Goal: Information Seeking & Learning: Check status

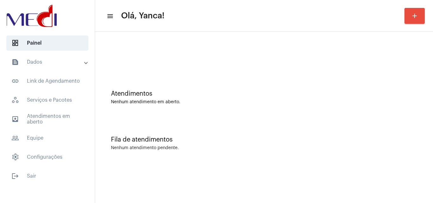
click at [56, 65] on mat-panel-title "text_snippet_outlined Dados" at bounding box center [47, 62] width 73 height 8
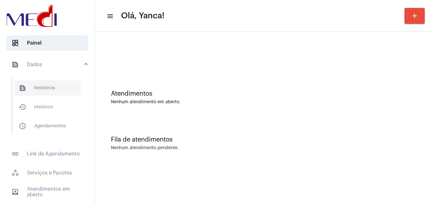
click at [59, 90] on span "text_snippet_outlined Relatórios" at bounding box center [47, 88] width 67 height 15
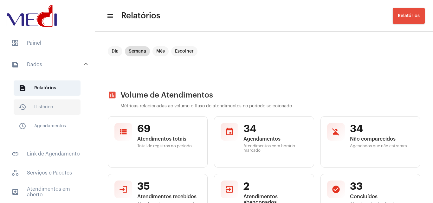
click at [57, 104] on span "history_outlined Histórico" at bounding box center [47, 107] width 67 height 15
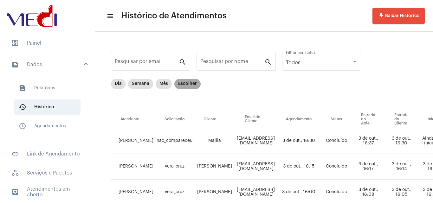
click at [187, 84] on mat-chip "Escolher" at bounding box center [187, 84] width 26 height 10
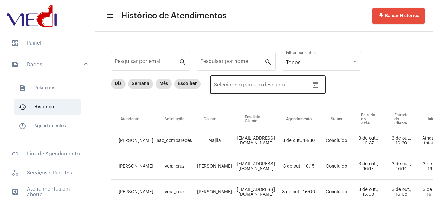
click at [314, 85] on icon "Open calendar" at bounding box center [316, 85] width 6 height 6
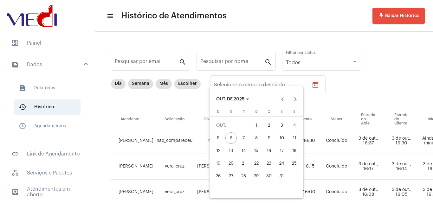
drag, startPoint x: 258, startPoint y: 122, endPoint x: 247, endPoint y: 129, distance: 13.1
click at [258, 123] on div "1" at bounding box center [256, 125] width 11 height 11
type input "[DATE]"
click at [283, 127] on div "3" at bounding box center [281, 125] width 11 height 11
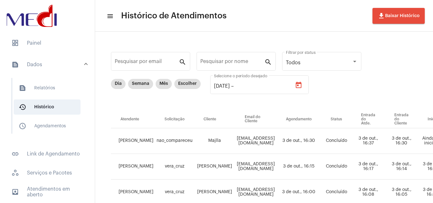
type input "[DATE]"
click at [231, 59] on div "Pesquisar por nome" at bounding box center [232, 61] width 64 height 20
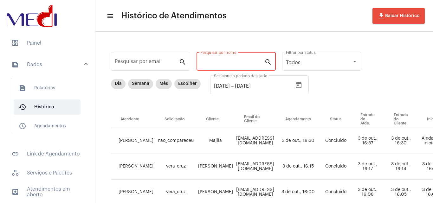
paste input "[PERSON_NAME]"
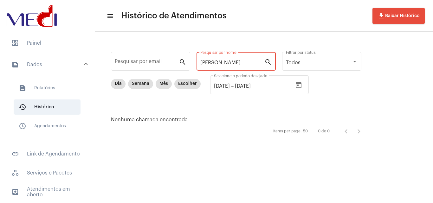
scroll to position [0, 1]
drag, startPoint x: 217, startPoint y: 61, endPoint x: 402, endPoint y: 65, distance: 185.0
click at [402, 65] on div "Pesquisar por email search [PERSON_NAME] Pesquisar por nome search Todos Filtra…" at bounding box center [264, 94] width 338 height 125
drag, startPoint x: 239, startPoint y: 64, endPoint x: 144, endPoint y: 60, distance: 95.6
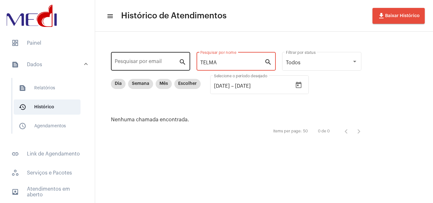
click at [144, 60] on div "Pesquisar por email search TELMA Pesquisar por nome search Todos Filtrar por st…" at bounding box center [240, 94] width 276 height 112
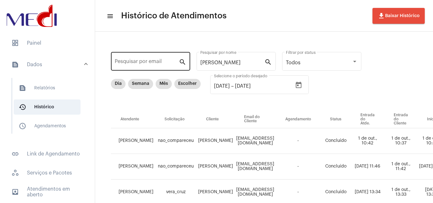
drag, startPoint x: 237, startPoint y: 66, endPoint x: 125, endPoint y: 60, distance: 112.1
click at [127, 64] on div "Pesquisar por email search [PERSON_NAME] por nome search Todos Filtrar por stat…" at bounding box center [423, 148] width 643 height 220
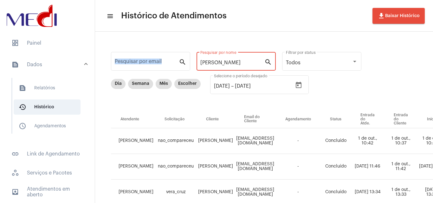
click at [234, 64] on input "[PERSON_NAME]" at bounding box center [232, 63] width 64 height 6
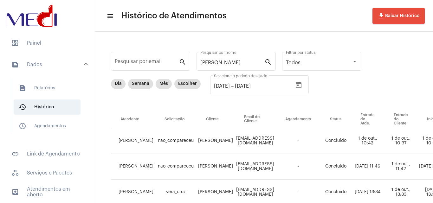
drag, startPoint x: 278, startPoint y: 23, endPoint x: 274, endPoint y: 26, distance: 4.3
click at [278, 24] on mat-toolbar-row "menu Histórico de Atendimentos file_download Baixar Histórico" at bounding box center [264, 16] width 338 height 20
drag, startPoint x: 176, startPoint y: 65, endPoint x: 156, endPoint y: 61, distance: 20.7
click at [154, 61] on div "Pesquisar por email search [PERSON_NAME] por nome search Todos Filtrar por stat…" at bounding box center [423, 148] width 643 height 220
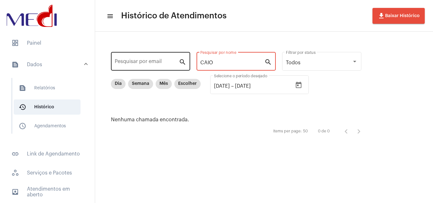
drag, startPoint x: 227, startPoint y: 65, endPoint x: 150, endPoint y: 54, distance: 77.9
click at [150, 54] on div "Pesquisar por email search CAIO Pesquisar por nome search Todos Filtrar por sta…" at bounding box center [240, 94] width 276 height 112
type input "telma"
drag, startPoint x: 184, startPoint y: 68, endPoint x: 146, endPoint y: 57, distance: 39.8
click at [146, 60] on div "Pesquisar por email search telma Pesquisar por nome search Todos Filtrar por st…" at bounding box center [240, 94] width 276 height 112
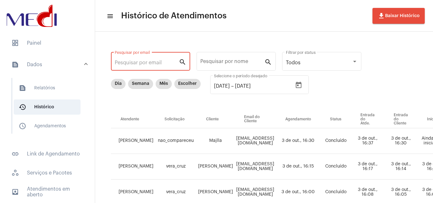
click at [149, 63] on input "Pesquisar por email" at bounding box center [147, 63] width 64 height 6
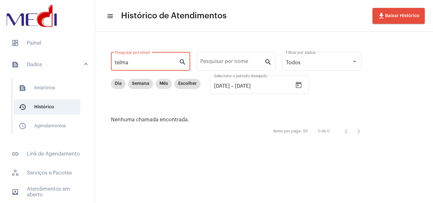
type input "telma"
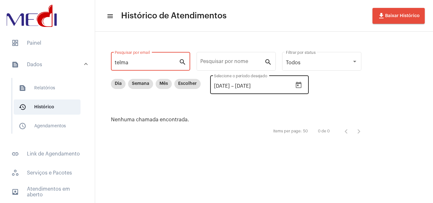
click at [305, 85] on button "Open calendar" at bounding box center [298, 85] width 13 height 13
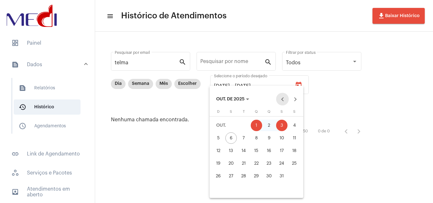
click at [287, 97] on button "Previous month" at bounding box center [282, 99] width 13 height 13
click at [281, 176] on div "26" at bounding box center [281, 176] width 11 height 11
type input "[DATE]"
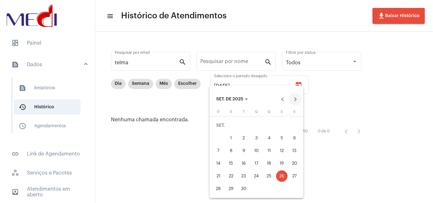
click at [296, 99] on button "Next month" at bounding box center [295, 99] width 13 height 13
click at [284, 124] on div "3" at bounding box center [281, 125] width 11 height 11
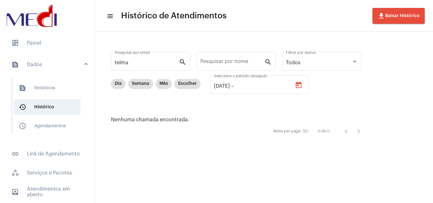
type input "[DATE]"
drag, startPoint x: 157, startPoint y: 59, endPoint x: 113, endPoint y: 61, distance: 43.8
click at [103, 61] on div "telma Pesquisar por email search Pesquisar por nome search Todos Filtrar por st…" at bounding box center [240, 94] width 276 height 112
drag, startPoint x: 135, startPoint y: 64, endPoint x: 83, endPoint y: 61, distance: 52.1
click at [83, 62] on mat-sidenav-container "dashboard Painel text_snippet_outlined Dados text_snippet_outlined Relatórios h…" at bounding box center [216, 101] width 433 height 203
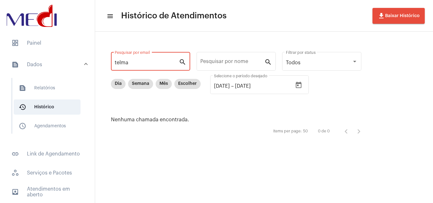
paste input "[EMAIL_ADDRESS][DOMAIN_NAME]"
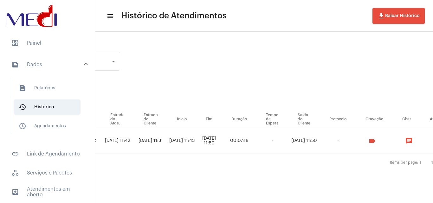
scroll to position [0, 243]
type input "[EMAIL_ADDRESS][DOMAIN_NAME]"
click at [370, 141] on mat-icon "videocam" at bounding box center [371, 141] width 8 height 8
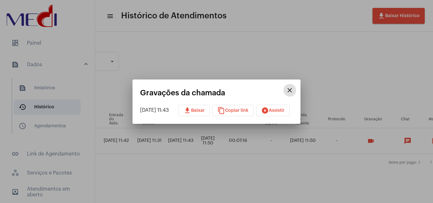
click at [203, 110] on span "download Baixar" at bounding box center [194, 110] width 21 height 4
click at [200, 36] on div at bounding box center [216, 101] width 433 height 203
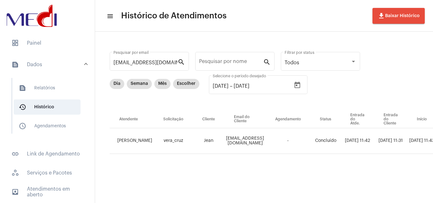
scroll to position [0, 0]
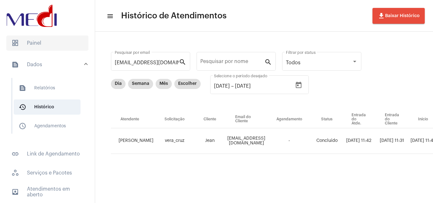
click at [57, 47] on span "dashboard Painel" at bounding box center [47, 43] width 82 height 15
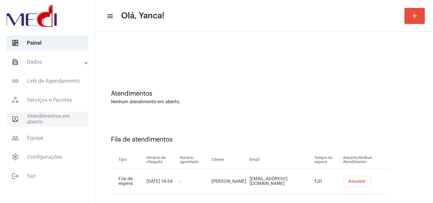
click at [64, 118] on span "outbox_outline Atendimentos em aberto" at bounding box center [47, 119] width 82 height 15
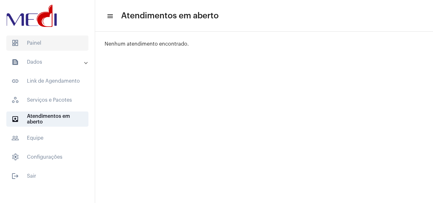
click at [54, 41] on span "dashboard Painel" at bounding box center [47, 43] width 82 height 15
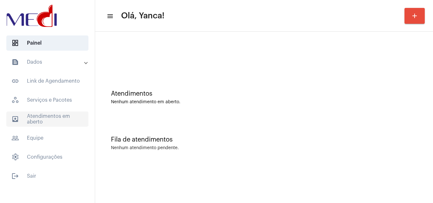
click at [38, 124] on span "outbox_outline Atendimentos em aberto" at bounding box center [47, 119] width 82 height 15
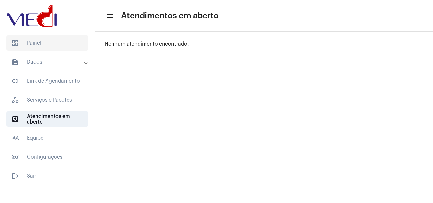
click at [56, 39] on span "dashboard Painel" at bounding box center [47, 43] width 82 height 15
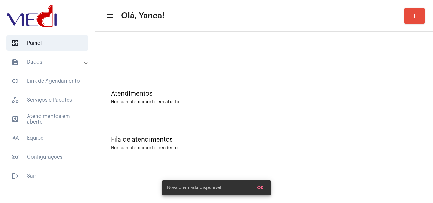
drag, startPoint x: 56, startPoint y: 56, endPoint x: 54, endPoint y: 65, distance: 8.5
click at [56, 57] on mat-expansion-panel-header "text_snippet_outlined Dados" at bounding box center [49, 62] width 91 height 15
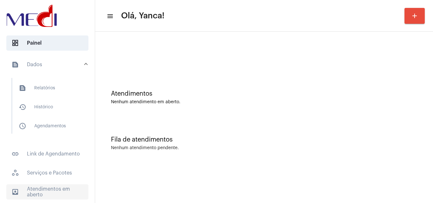
click at [45, 189] on span "outbox_outline Atendimentos em aberto" at bounding box center [47, 192] width 82 height 15
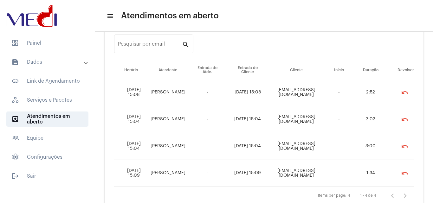
scroll to position [41, 0]
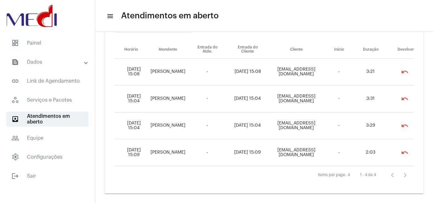
click at [401, 74] on mat-icon "undo" at bounding box center [405, 72] width 8 height 8
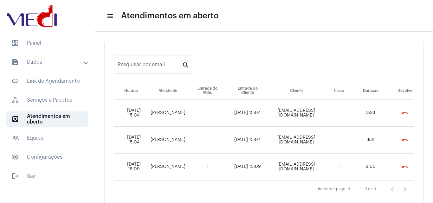
click at [401, 113] on mat-icon "undo" at bounding box center [405, 113] width 8 height 8
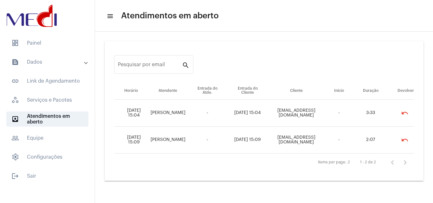
click at [408, 115] on mat-icon "undo" at bounding box center [405, 113] width 8 height 8
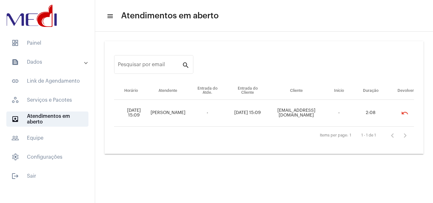
click at [404, 115] on mat-icon "undo" at bounding box center [405, 113] width 8 height 8
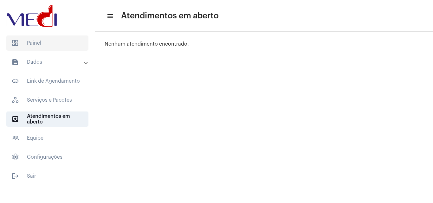
click at [54, 43] on span "dashboard Painel" at bounding box center [47, 43] width 82 height 15
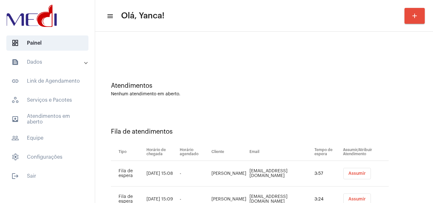
scroll to position [34, 0]
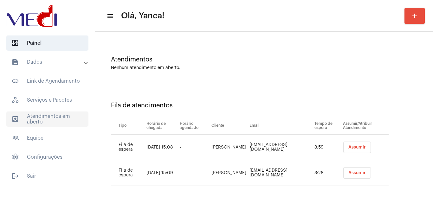
click at [44, 123] on span "outbox_outline Atendimentos em aberto" at bounding box center [47, 119] width 82 height 15
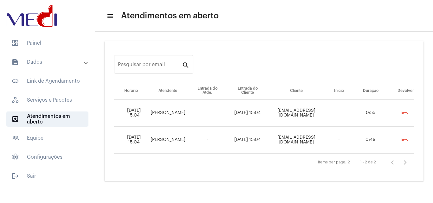
click at [407, 140] on mat-icon "undo" at bounding box center [405, 140] width 8 height 8
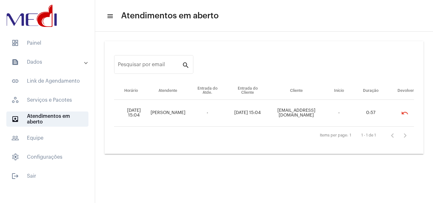
click at [405, 111] on mat-icon "undo" at bounding box center [405, 113] width 8 height 8
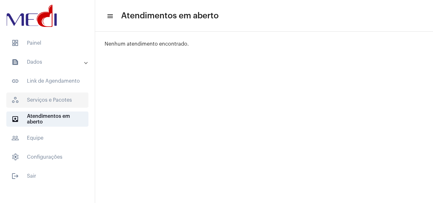
drag, startPoint x: 54, startPoint y: 94, endPoint x: 54, endPoint y: 105, distance: 10.8
click at [53, 95] on span "workspaces_outlined Serviços e Pacotes" at bounding box center [47, 100] width 82 height 15
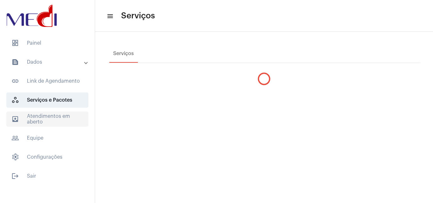
click at [51, 115] on span "outbox_outline Atendimentos em aberto" at bounding box center [47, 119] width 82 height 15
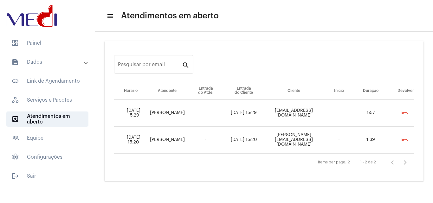
click at [408, 112] on mat-icon "undo" at bounding box center [405, 113] width 8 height 8
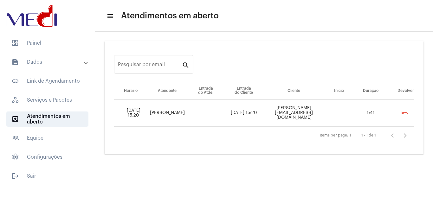
click at [409, 111] on mat-icon "undo" at bounding box center [405, 113] width 8 height 8
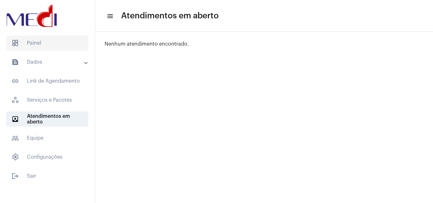
click at [53, 43] on span "dashboard Painel" at bounding box center [47, 43] width 82 height 15
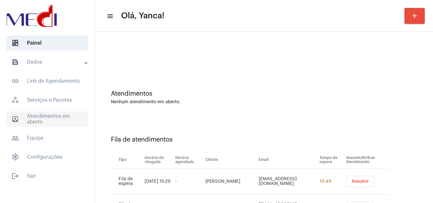
click at [43, 117] on span "outbox_outline Atendimentos em aberto" at bounding box center [47, 119] width 82 height 15
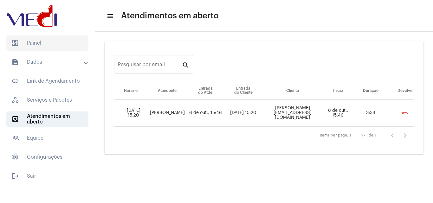
click at [40, 42] on span "dashboard Painel" at bounding box center [47, 43] width 82 height 15
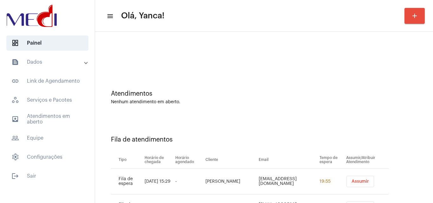
click at [427, 164] on div "Atendimentos Nenhum atendimento em aberto. Fila de atendimentos Tipo Horário de…" at bounding box center [264, 199] width 338 height 334
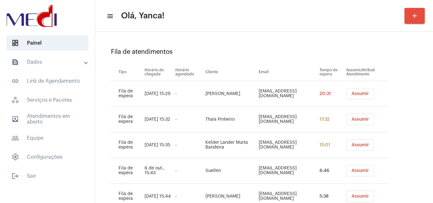
scroll to position [163, 0]
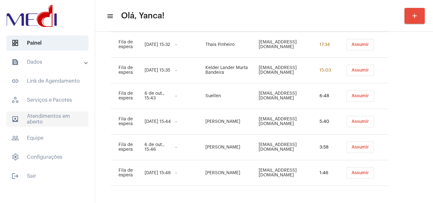
click at [51, 116] on span "outbox_outline Atendimentos em aberto" at bounding box center [47, 119] width 82 height 15
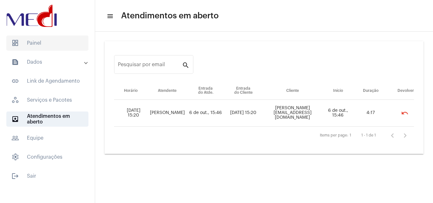
click at [58, 46] on span "dashboard Painel" at bounding box center [47, 43] width 82 height 15
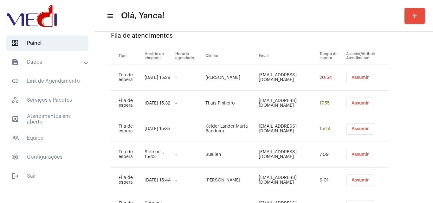
scroll to position [103, 0]
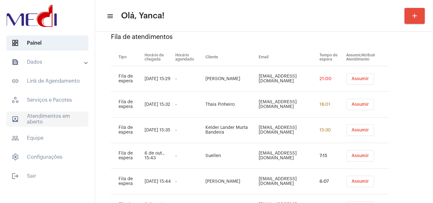
click at [51, 121] on span "outbox_outline Atendimentos em aberto" at bounding box center [47, 119] width 82 height 15
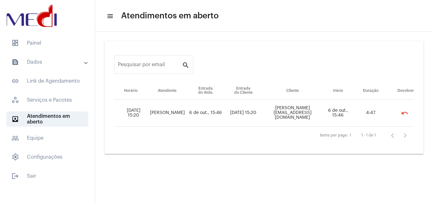
drag, startPoint x: 266, startPoint y: 112, endPoint x: 325, endPoint y: 111, distance: 59.6
click at [326, 111] on tr "[DATE] 15:20 [PERSON_NAME] [DATE] 15:46 [DATE] 15:20 [PERSON_NAME][EMAIL_ADDRES…" at bounding box center [264, 113] width 300 height 27
copy td "[PERSON_NAME][EMAIL_ADDRESS][DOMAIN_NAME]"
click at [44, 42] on span "dashboard Painel" at bounding box center [47, 43] width 82 height 15
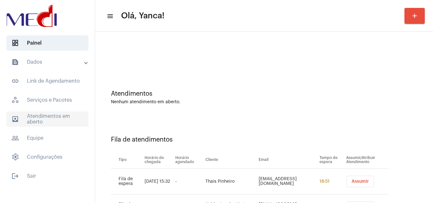
click at [46, 122] on span "outbox_outline Atendimentos em aberto" at bounding box center [47, 119] width 82 height 15
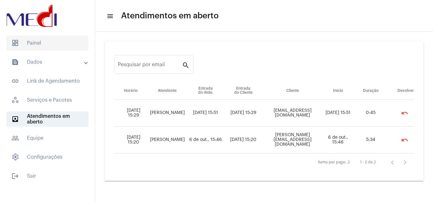
click at [45, 40] on span "dashboard Painel" at bounding box center [47, 43] width 82 height 15
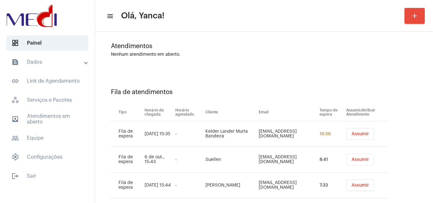
scroll to position [137, 0]
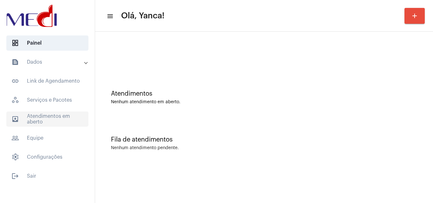
click at [57, 116] on span "outbox_outline Atendimentos em aberto" at bounding box center [47, 119] width 82 height 15
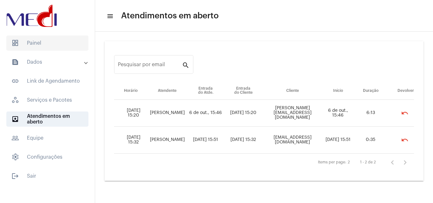
click at [49, 43] on span "dashboard Painel" at bounding box center [47, 43] width 82 height 15
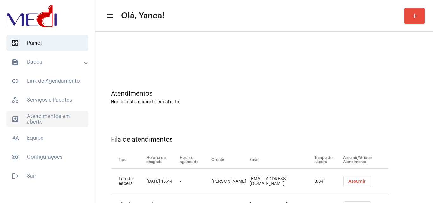
click at [62, 116] on span "outbox_outline Atendimentos em aberto" at bounding box center [47, 119] width 82 height 15
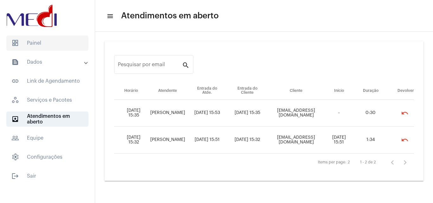
click at [67, 43] on span "dashboard Painel" at bounding box center [47, 43] width 82 height 15
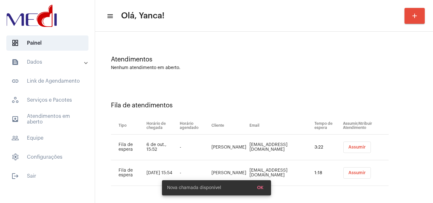
scroll to position [34, 0]
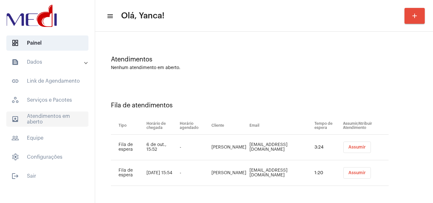
click at [56, 115] on span "outbox_outline Atendimentos em aberto" at bounding box center [47, 119] width 82 height 15
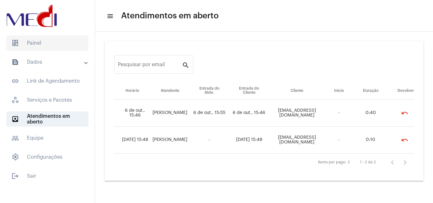
click at [62, 42] on span "dashboard Painel" at bounding box center [47, 43] width 82 height 15
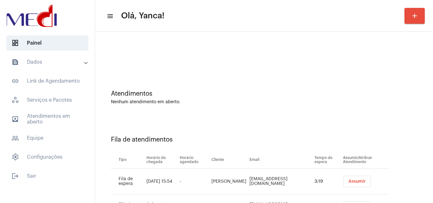
scroll to position [34, 0]
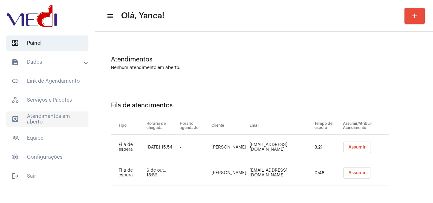
click at [51, 113] on span "outbox_outline Atendimentos em aberto" at bounding box center [47, 119] width 82 height 15
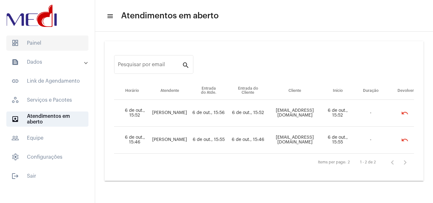
click at [69, 45] on span "dashboard Painel" at bounding box center [47, 43] width 82 height 15
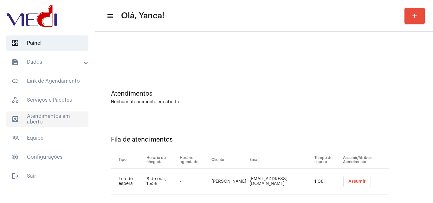
click at [65, 114] on span "outbox_outline Atendimentos em aberto" at bounding box center [47, 119] width 82 height 15
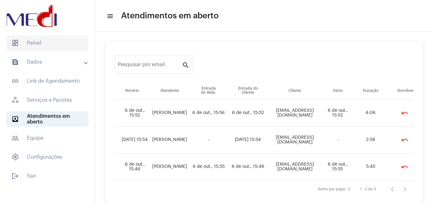
click at [17, 44] on span "dashboard" at bounding box center [15, 43] width 8 height 8
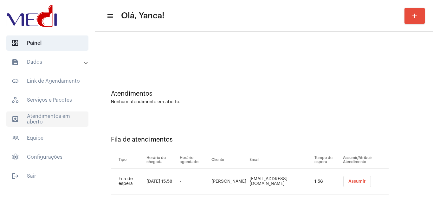
click at [61, 117] on span "outbox_outline Atendimentos em aberto" at bounding box center [47, 119] width 82 height 15
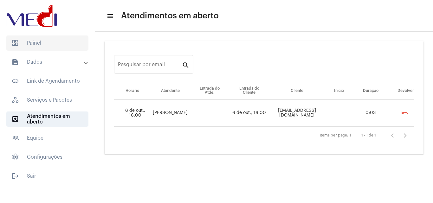
click at [55, 40] on span "dashboard Painel" at bounding box center [47, 43] width 82 height 15
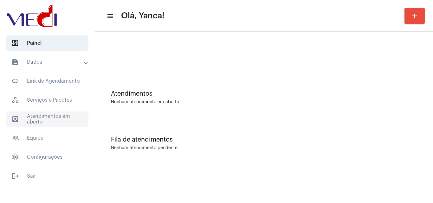
click at [40, 122] on span "outbox_outline Atendimentos em aberto" at bounding box center [47, 119] width 82 height 15
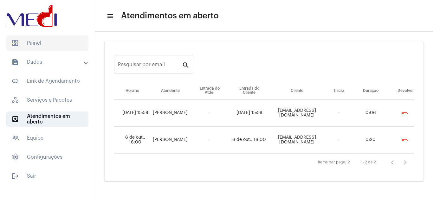
click at [62, 43] on span "dashboard Painel" at bounding box center [47, 43] width 82 height 15
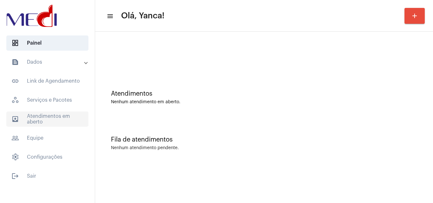
click at [58, 118] on span "outbox_outline Atendimentos em aberto" at bounding box center [47, 119] width 82 height 15
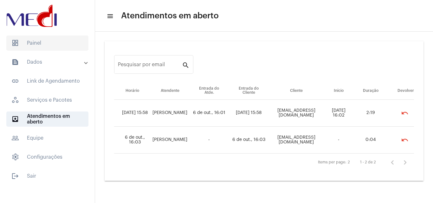
click at [46, 45] on span "dashboard Painel" at bounding box center [47, 43] width 82 height 15
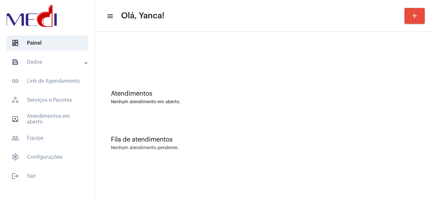
click at [72, 56] on mat-expansion-panel-header "text_snippet_outlined Dados" at bounding box center [49, 62] width 91 height 15
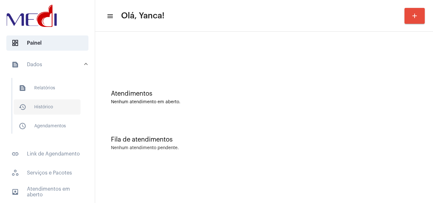
click at [50, 106] on span "history_outlined Histórico" at bounding box center [47, 107] width 67 height 15
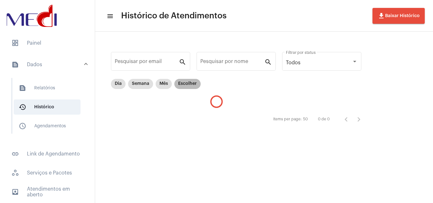
click at [190, 82] on mat-chip "Escolher" at bounding box center [187, 84] width 26 height 10
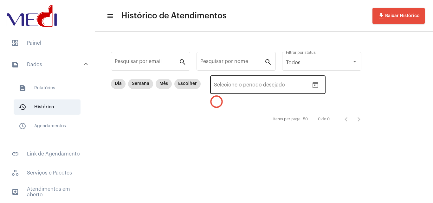
click at [318, 85] on icon "Open calendar" at bounding box center [316, 86] width 8 height 8
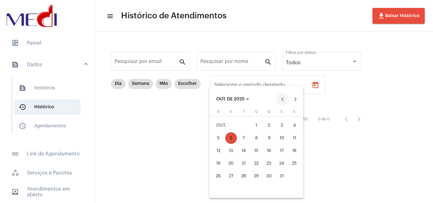
click at [283, 100] on button "Previous month" at bounding box center [282, 99] width 13 height 13
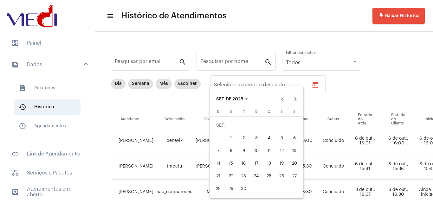
click at [229, 135] on div "1" at bounding box center [231, 138] width 11 height 11
type input "[DATE]"
click at [296, 101] on button "Next month" at bounding box center [295, 99] width 13 height 13
click at [232, 137] on div "6" at bounding box center [231, 138] width 11 height 11
type input "[DATE]"
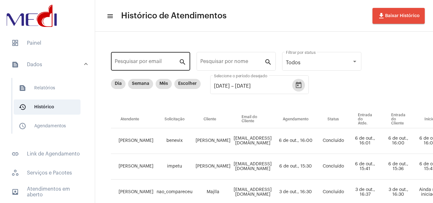
click at [170, 58] on div "Pesquisar por email" at bounding box center [147, 61] width 64 height 20
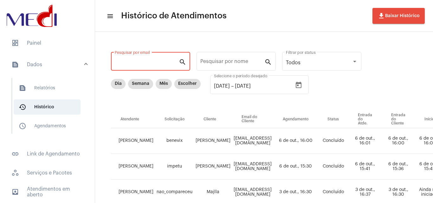
paste input "[EMAIL_ADDRESS][DOMAIN_NAME]"
type input "[EMAIL_ADDRESS][DOMAIN_NAME]"
click at [231, 62] on input "Pesquisar por nome" at bounding box center [232, 63] width 64 height 6
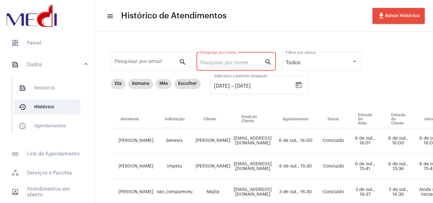
click at [219, 65] on div "Pesquisar por nome" at bounding box center [232, 61] width 64 height 20
paste input "[PERSON_NAME]"
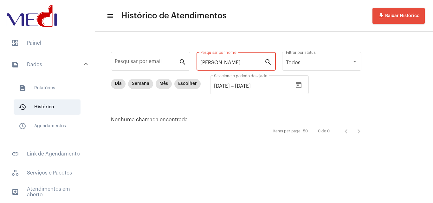
drag, startPoint x: 217, startPoint y: 62, endPoint x: 393, endPoint y: 71, distance: 175.7
click at [393, 71] on div "Pesquisar por email search [PERSON_NAME] por nome search Todos Filtrar por stat…" at bounding box center [264, 94] width 338 height 125
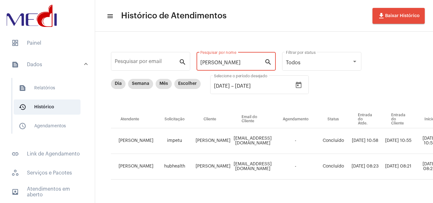
drag, startPoint x: 217, startPoint y: 60, endPoint x: 191, endPoint y: 57, distance: 26.5
click at [191, 57] on div "Pesquisar por email search [PERSON_NAME] por nome search Todos Filtrar por stat…" at bounding box center [422, 122] width 640 height 169
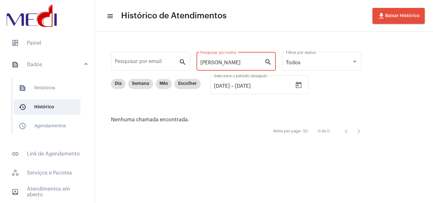
drag, startPoint x: 220, startPoint y: 63, endPoint x: 91, endPoint y: 34, distance: 131.5
click at [91, 34] on mat-sidenav-container "dashboard Painel text_snippet_outlined Dados text_snippet_outlined Relatórios h…" at bounding box center [216, 101] width 433 height 203
drag, startPoint x: 230, startPoint y: 63, endPoint x: 132, endPoint y: 63, distance: 97.7
click at [147, 67] on div "Pesquisar por email search [PERSON_NAME] pi Pesquisar por nome search Todos Fil…" at bounding box center [240, 94] width 276 height 112
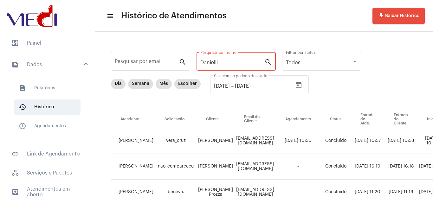
type input "Danielli"
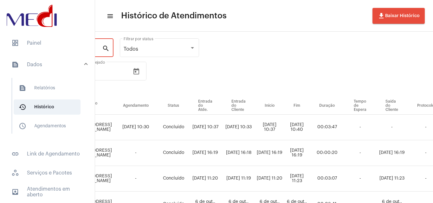
scroll to position [14, 0]
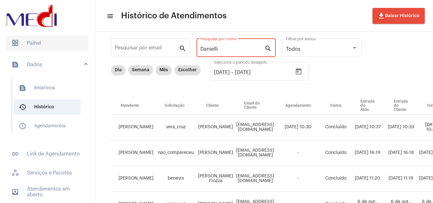
click at [55, 44] on span "dashboard Painel" at bounding box center [47, 43] width 82 height 15
